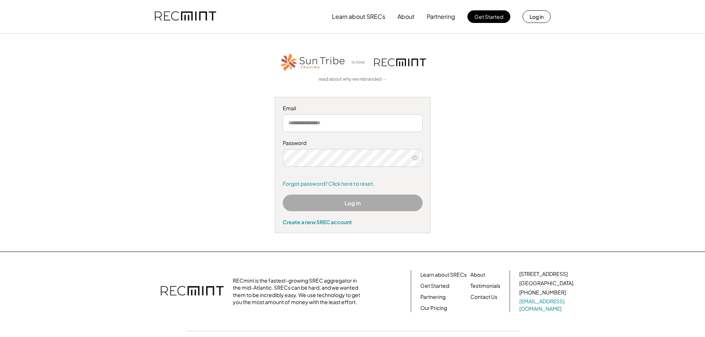
click at [308, 122] on input "email" at bounding box center [353, 123] width 140 height 18
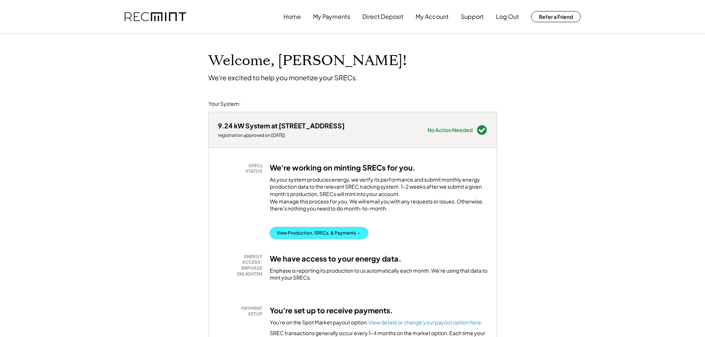
click at [326, 239] on button "View Production, SRECs, & Payments →" at bounding box center [319, 233] width 98 height 12
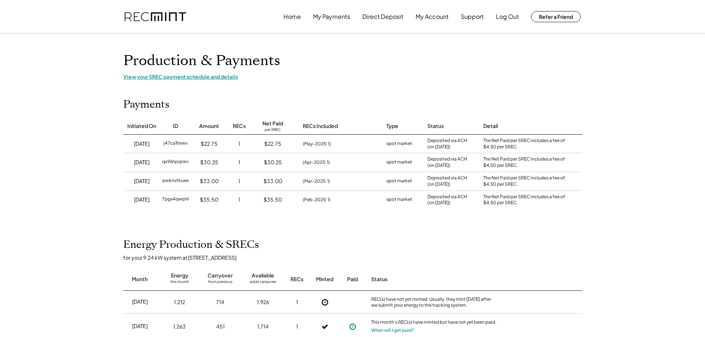
click at [214, 77] on div "View your SREC payment schedule and details" at bounding box center [352, 76] width 459 height 7
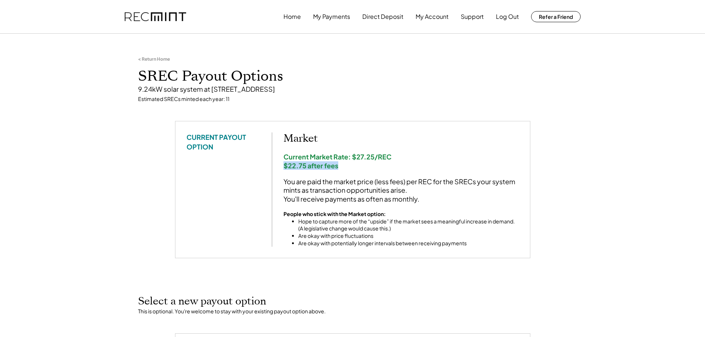
drag, startPoint x: 282, startPoint y: 165, endPoint x: 354, endPoint y: 168, distance: 71.8
click at [350, 168] on div "CURRENT PAYOUT OPTION Market Current Market Rate: $27.25/REC $22.75 after fees …" at bounding box center [352, 189] width 332 height 114
click at [355, 167] on div "Current Market Rate: $27.25/REC $22.75 after fees" at bounding box center [400, 160] width 235 height 17
click at [345, 152] on div "Market Current Market Rate: $27.25/REC $22.75 after fees You are paid the marke…" at bounding box center [400, 189] width 235 height 114
drag, startPoint x: 403, startPoint y: 158, endPoint x: 310, endPoint y: 156, distance: 93.2
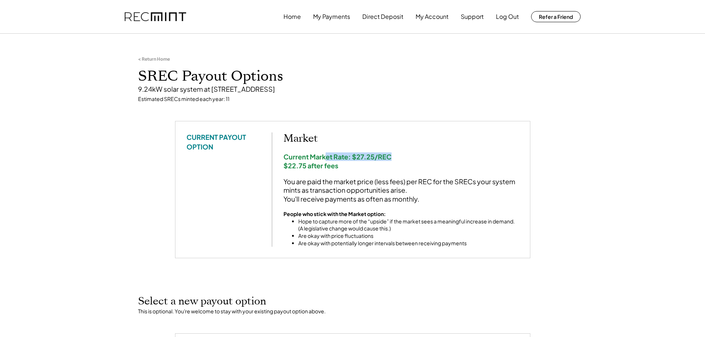
click at [310, 156] on div "Current Market Rate: $27.25/REC $22.75 after fees" at bounding box center [400, 160] width 235 height 17
click at [297, 156] on div "Current Market Rate: $27.25/REC $22.75 after fees" at bounding box center [400, 160] width 235 height 17
drag, startPoint x: 291, startPoint y: 156, endPoint x: 407, endPoint y: 159, distance: 115.8
click at [357, 159] on div "Current Market Rate: $27.25/REC $22.75 after fees" at bounding box center [400, 160] width 235 height 17
click at [407, 159] on div "Current Market Rate: $27.25/REC $22.75 after fees" at bounding box center [400, 160] width 235 height 17
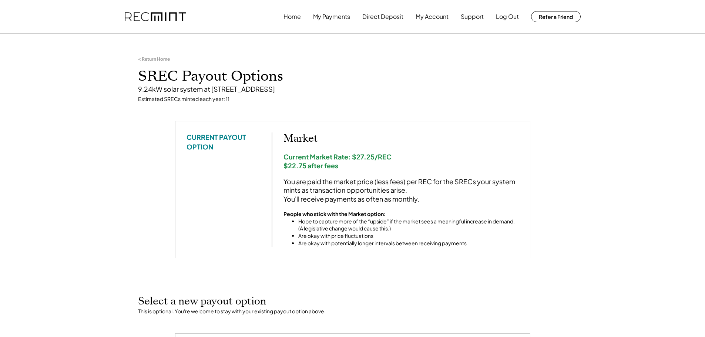
drag, startPoint x: 415, startPoint y: 158, endPoint x: 340, endPoint y: 156, distance: 74.7
click at [390, 157] on div "Current Market Rate: $27.25/REC $22.75 after fees" at bounding box center [400, 160] width 235 height 17
click at [340, 156] on div "Current Market Rate: $27.25/REC $22.75 after fees" at bounding box center [400, 160] width 235 height 17
drag, startPoint x: 321, startPoint y: 156, endPoint x: 389, endPoint y: 157, distance: 67.3
click at [367, 157] on div "Current Market Rate: $27.25/REC $22.75 after fees" at bounding box center [400, 160] width 235 height 17
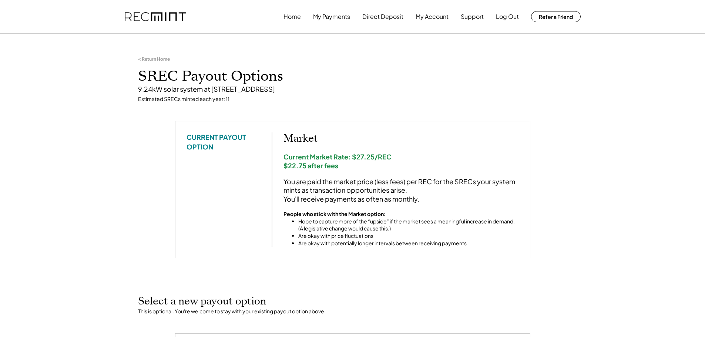
click at [411, 157] on div "Current Market Rate: $27.25/REC $22.75 after fees" at bounding box center [400, 160] width 235 height 17
drag, startPoint x: 375, startPoint y: 168, endPoint x: 308, endPoint y: 168, distance: 67.3
click at [313, 168] on div "Current Market Rate: $27.25/REC $22.75 after fees" at bounding box center [400, 160] width 235 height 17
click at [306, 167] on div "Current Market Rate: $27.25/REC $22.75 after fees" at bounding box center [400, 160] width 235 height 17
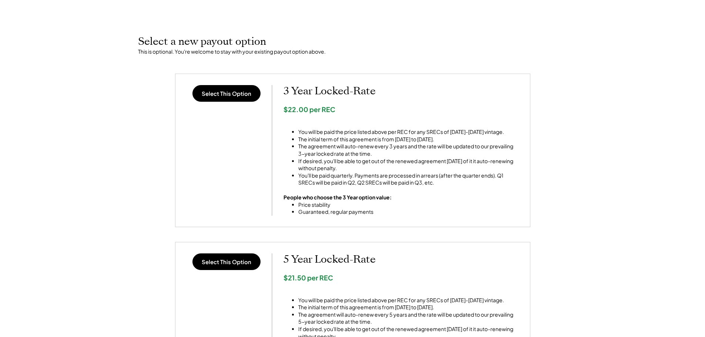
scroll to position [259, 0]
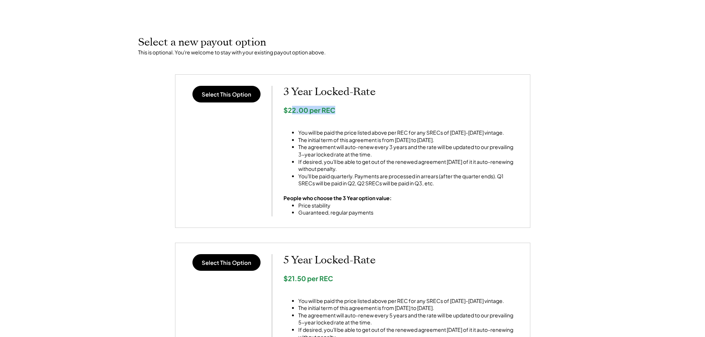
drag, startPoint x: 331, startPoint y: 110, endPoint x: 255, endPoint y: 109, distance: 75.8
click at [255, 109] on div "Select This Option 3 Year Locked-Rate $22.00 per REC You will be paid the price…" at bounding box center [352, 151] width 332 height 130
drag, startPoint x: 304, startPoint y: 110, endPoint x: 307, endPoint y: 113, distance: 3.9
click at [305, 111] on div "$22.00 per REC" at bounding box center [400, 110] width 235 height 9
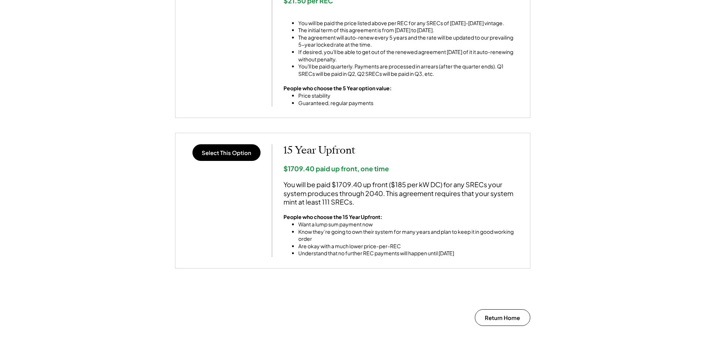
scroll to position [555, 0]
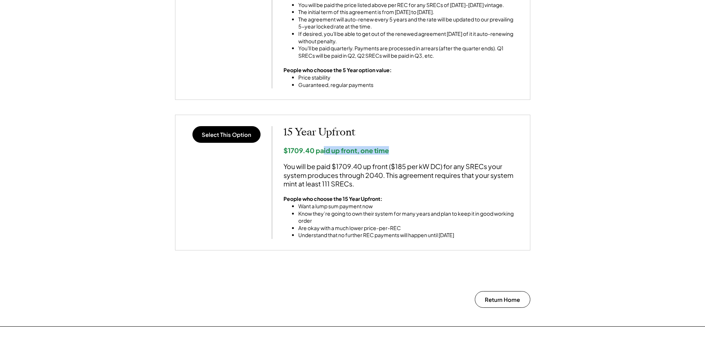
drag, startPoint x: 400, startPoint y: 149, endPoint x: 274, endPoint y: 145, distance: 125.8
click at [275, 145] on div "Select This Option 15 Year Upfront $1709.40 paid up front, one time You will be…" at bounding box center [352, 182] width 332 height 113
click at [274, 145] on div "Select This Option 15 Year Upfront $1709.40 paid up front, one time You will be…" at bounding box center [352, 182] width 332 height 113
drag, startPoint x: 296, startPoint y: 131, endPoint x: 285, endPoint y: 149, distance: 21.8
click at [296, 131] on h2 "15 Year Upfront" at bounding box center [400, 132] width 235 height 13
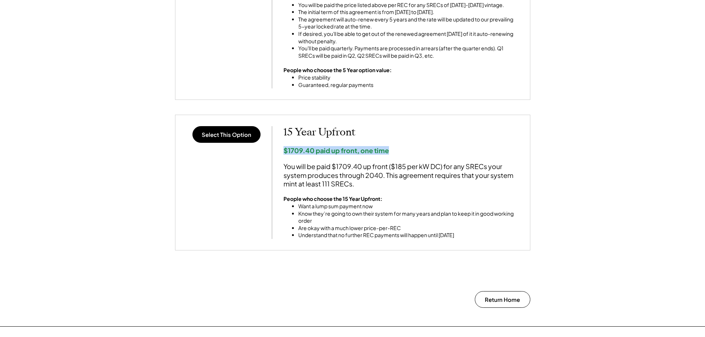
drag, startPoint x: 282, startPoint y: 149, endPoint x: 417, endPoint y: 148, distance: 135.4
click at [415, 148] on div "Select This Option 15 Year Upfront $1709.40 paid up front, one time You will be…" at bounding box center [352, 182] width 332 height 113
click at [417, 148] on div "$1709.40 paid up front, one time" at bounding box center [400, 150] width 235 height 9
click at [378, 132] on h2 "15 Year Upfront" at bounding box center [400, 132] width 235 height 13
drag, startPoint x: 410, startPoint y: 150, endPoint x: 306, endPoint y: 146, distance: 103.6
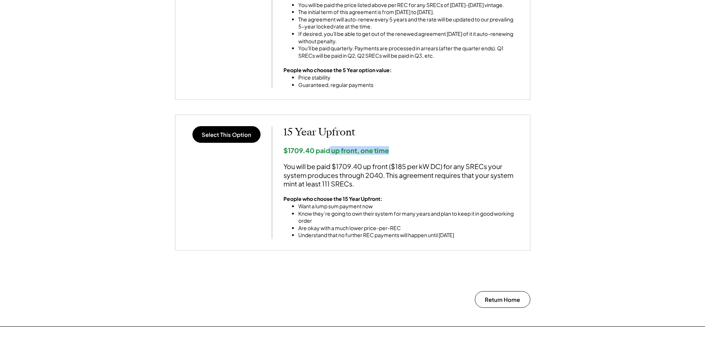
click at [307, 146] on div "$1709.40 paid up front, one time" at bounding box center [400, 150] width 235 height 9
click at [306, 146] on div "$1709.40 paid up front, one time" at bounding box center [400, 150] width 235 height 9
drag, startPoint x: 293, startPoint y: 138, endPoint x: 323, endPoint y: 145, distance: 29.9
click at [300, 139] on div "15 Year Upfront $1709.40 paid up front, one time You will be paid $1709.40 up f…" at bounding box center [400, 182] width 235 height 113
drag, startPoint x: 289, startPoint y: 148, endPoint x: 321, endPoint y: 148, distance: 31.4
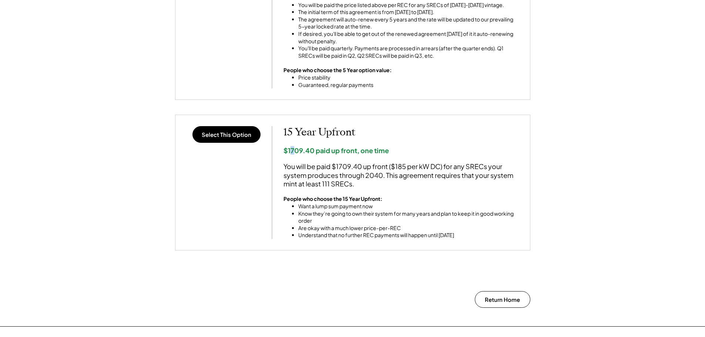
click at [303, 148] on div "$1709.40 paid up front, one time" at bounding box center [400, 150] width 235 height 9
click at [418, 149] on div "$1709.40 paid up front, one time" at bounding box center [400, 150] width 235 height 9
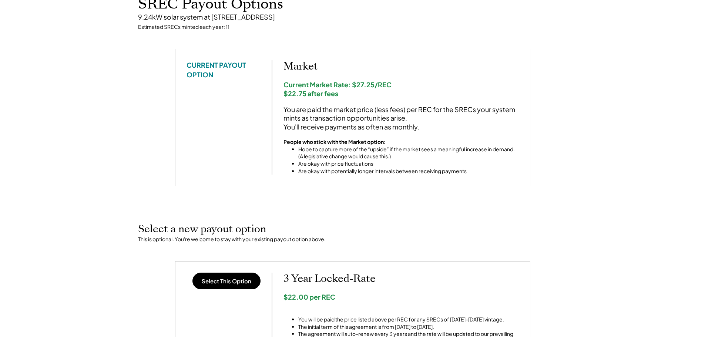
scroll to position [0, 0]
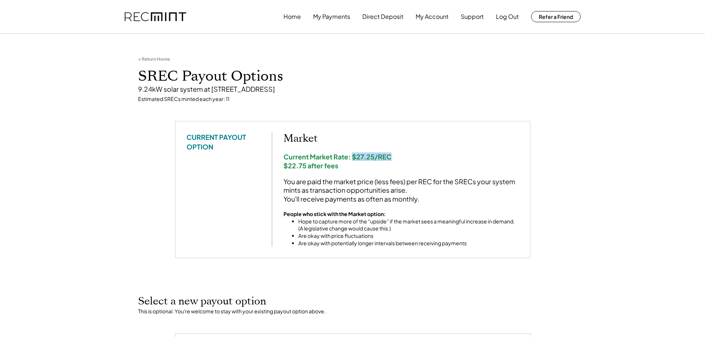
drag, startPoint x: 396, startPoint y: 156, endPoint x: 353, endPoint y: 158, distance: 42.5
click at [353, 158] on div "Current Market Rate: $27.25/REC $22.75 after fees" at bounding box center [400, 160] width 235 height 17
copy div "$27.25/REC"
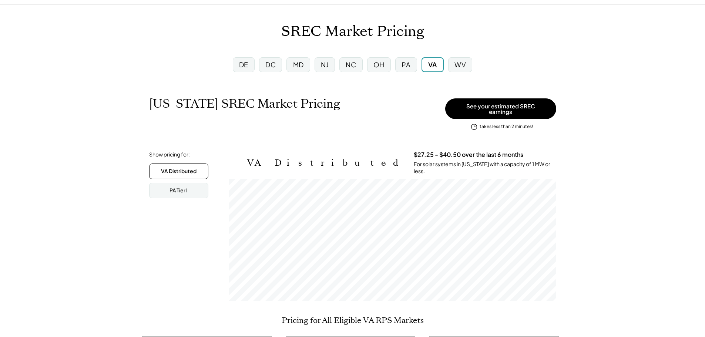
scroll to position [74, 0]
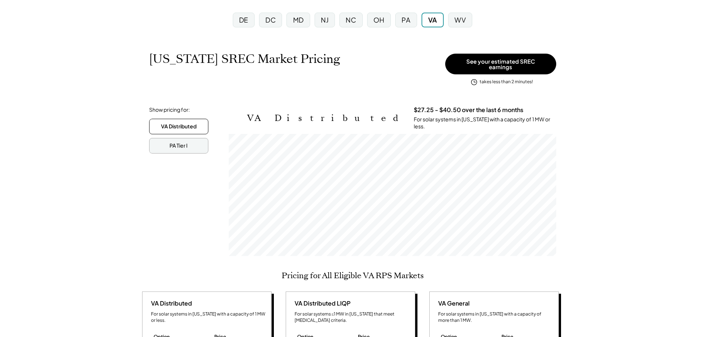
click at [176, 142] on div "PA Tier I" at bounding box center [178, 145] width 18 height 7
click at [187, 123] on div "VA Distributed" at bounding box center [178, 126] width 35 height 7
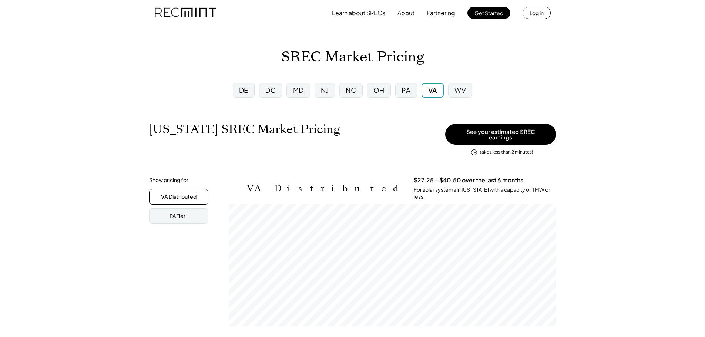
scroll to position [0, 0]
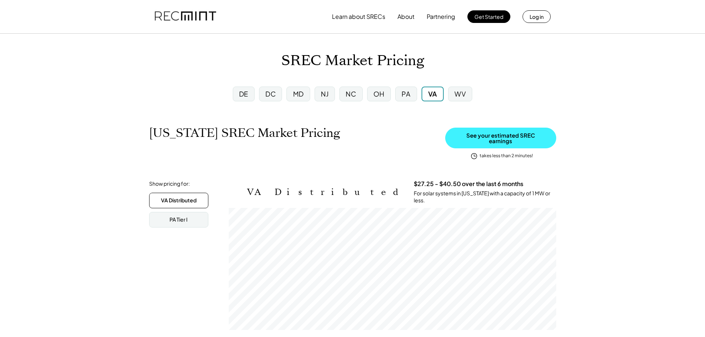
click at [490, 135] on button "See your estimated SREC earnings" at bounding box center [500, 138] width 111 height 21
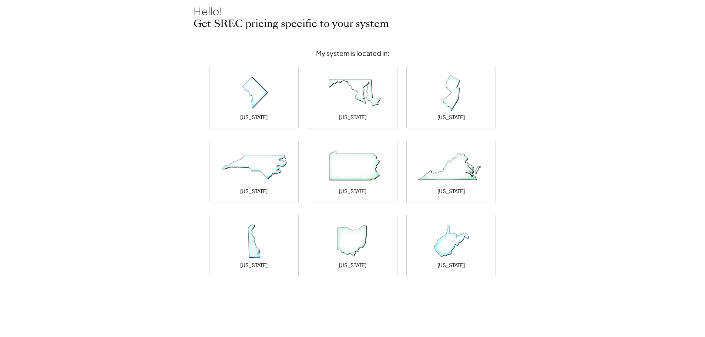
scroll to position [37, 0]
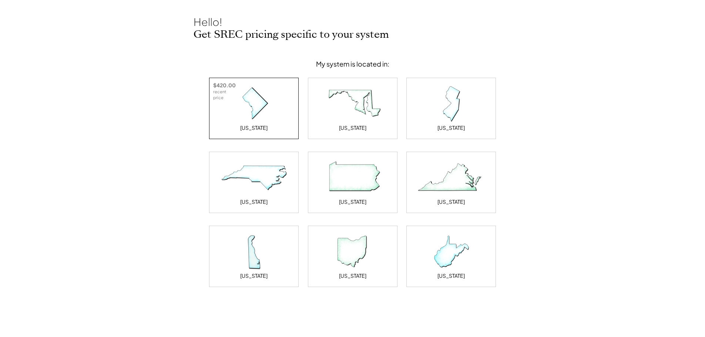
click at [261, 107] on img at bounding box center [254, 103] width 74 height 37
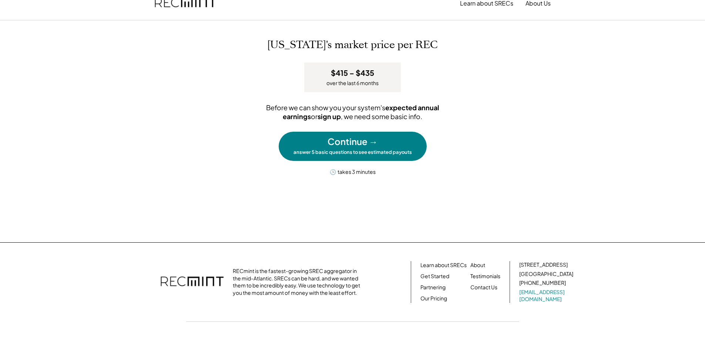
scroll to position [0, 0]
